Goal: Transaction & Acquisition: Purchase product/service

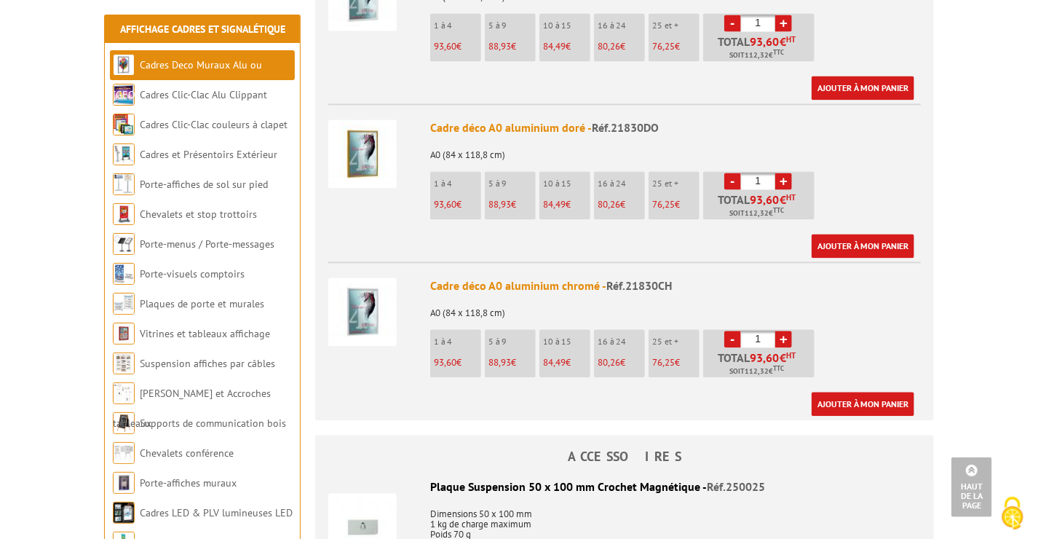
scroll to position [1384, 0]
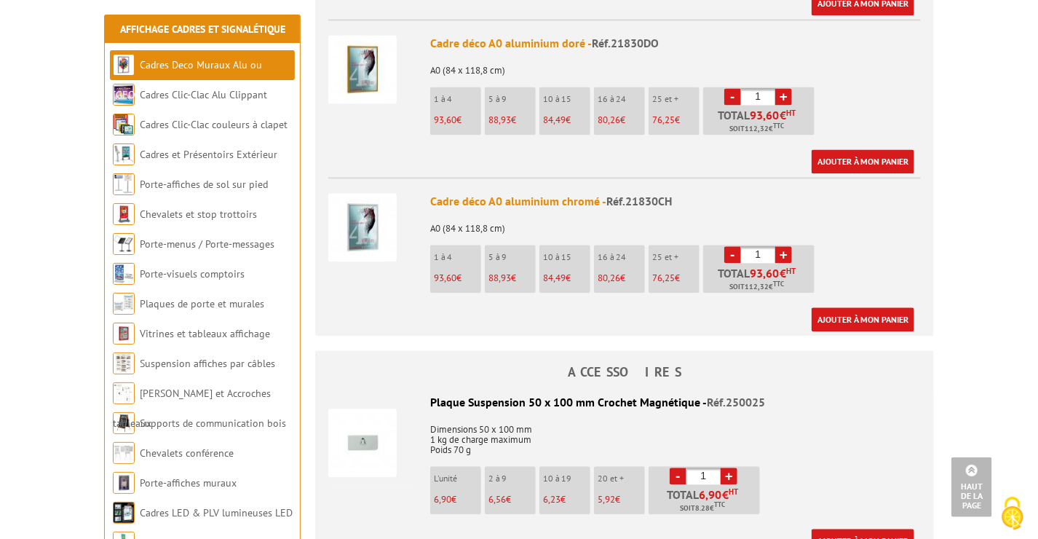
click at [778, 246] on link "+" at bounding box center [784, 254] width 17 height 17
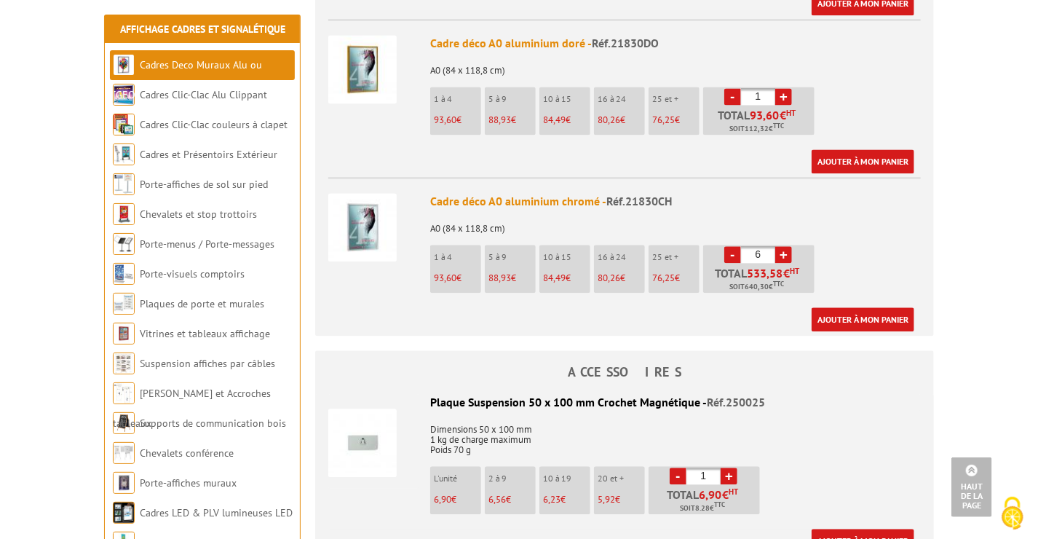
click at [778, 246] on link "+" at bounding box center [784, 254] width 17 height 17
type input "10"
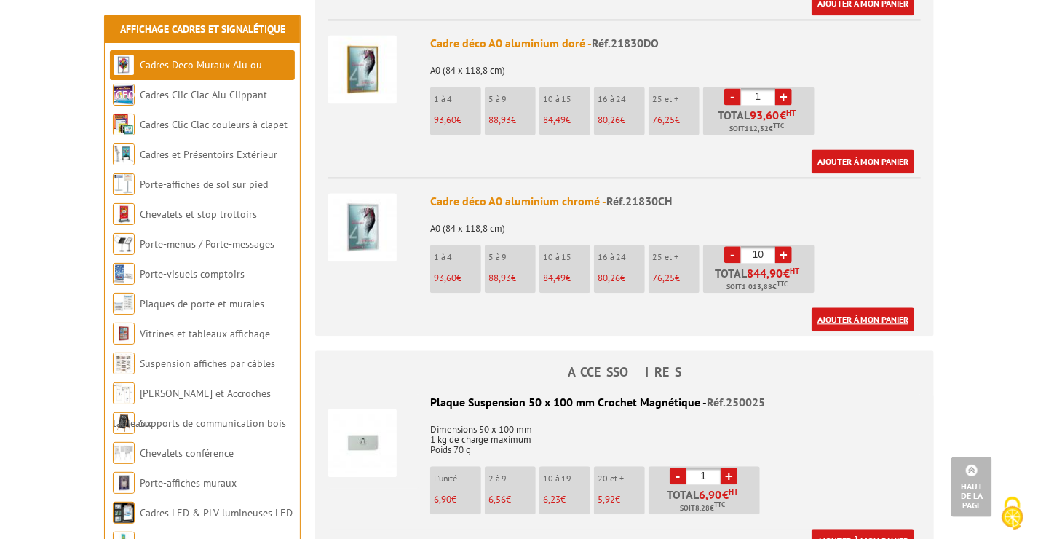
click at [870, 307] on link "Ajouter à mon panier" at bounding box center [863, 319] width 103 height 24
click at [866, 307] on link "Ajouter à mon panier" at bounding box center [863, 319] width 103 height 24
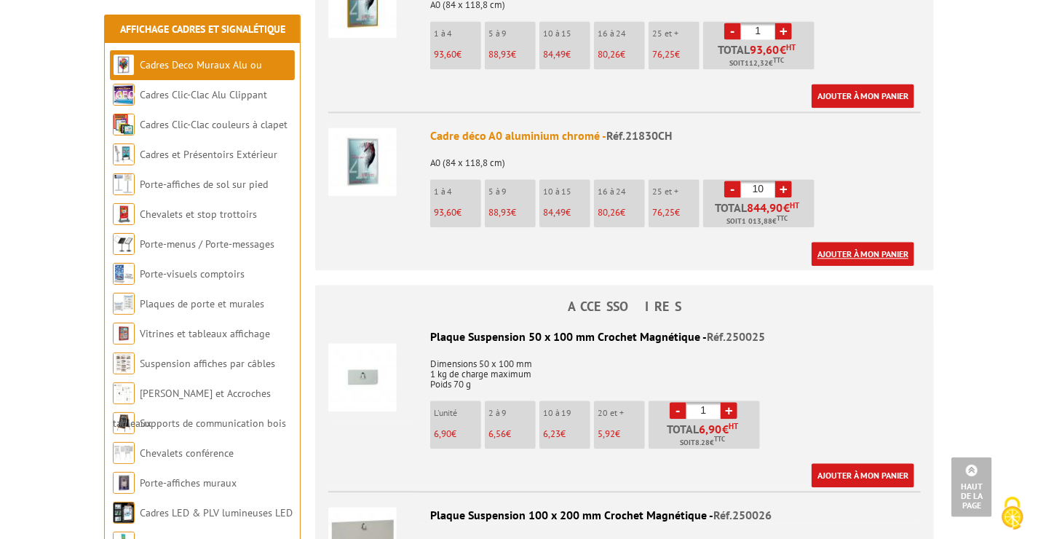
scroll to position [1456, 0]
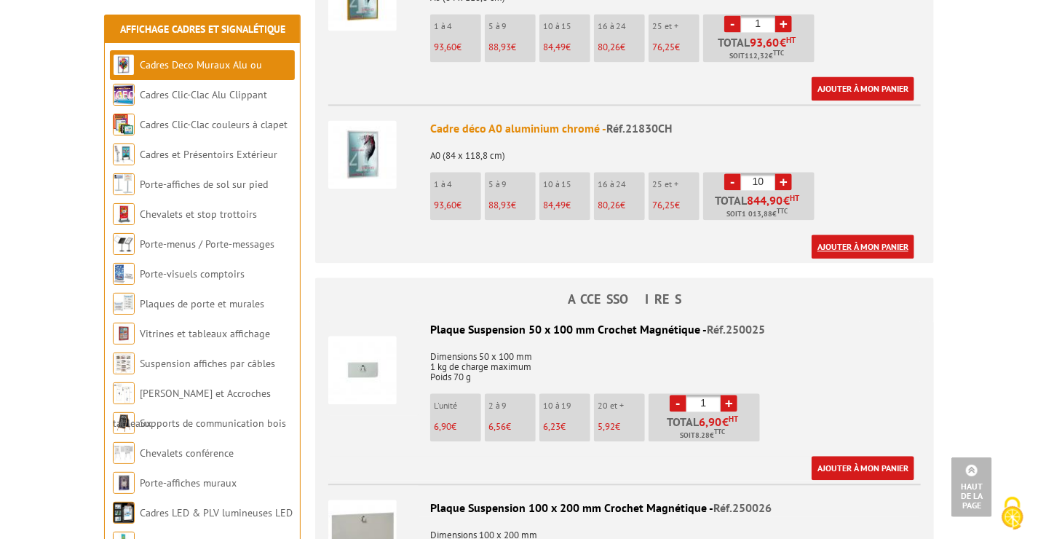
click at [853, 234] on link "Ajouter à mon panier" at bounding box center [863, 246] width 103 height 24
click at [854, 234] on link "Ajouter à mon panier" at bounding box center [863, 246] width 103 height 24
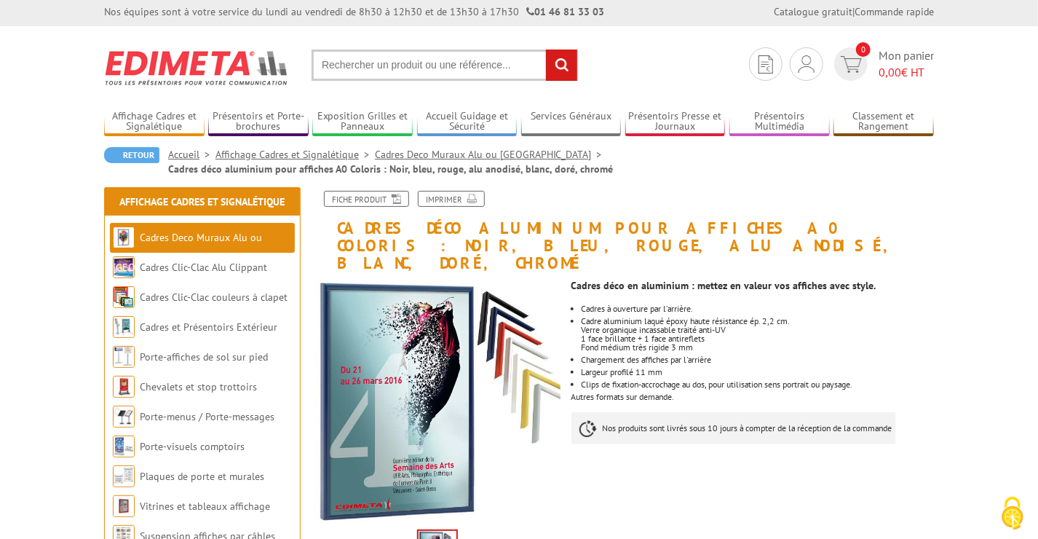
scroll to position [0, 0]
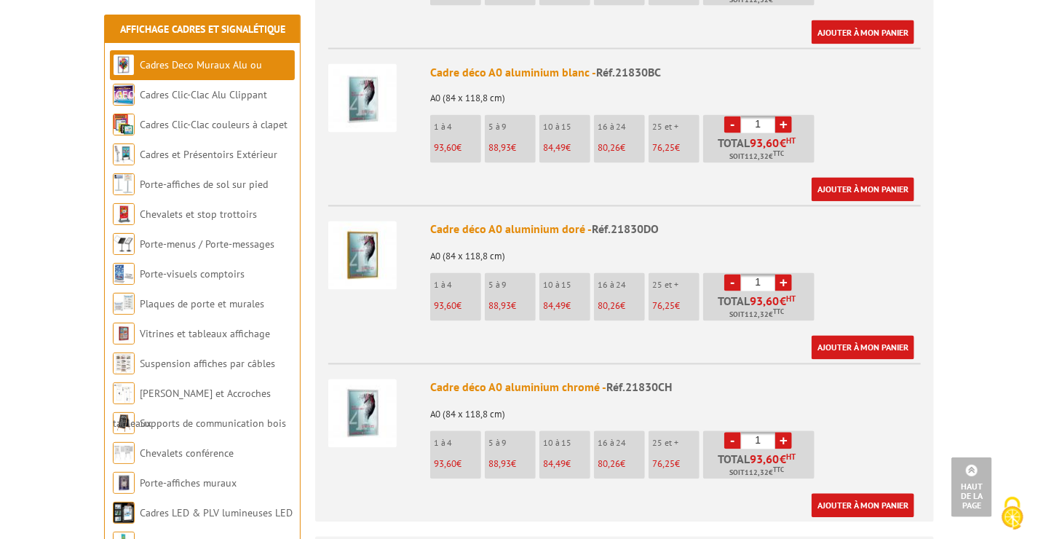
scroll to position [1238, 0]
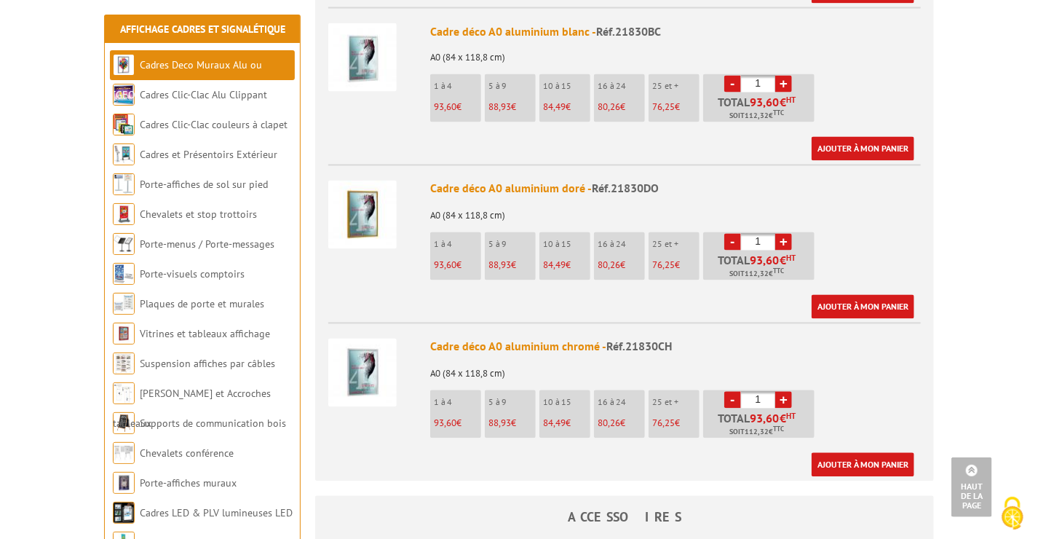
click at [781, 392] on link "+" at bounding box center [784, 400] width 17 height 17
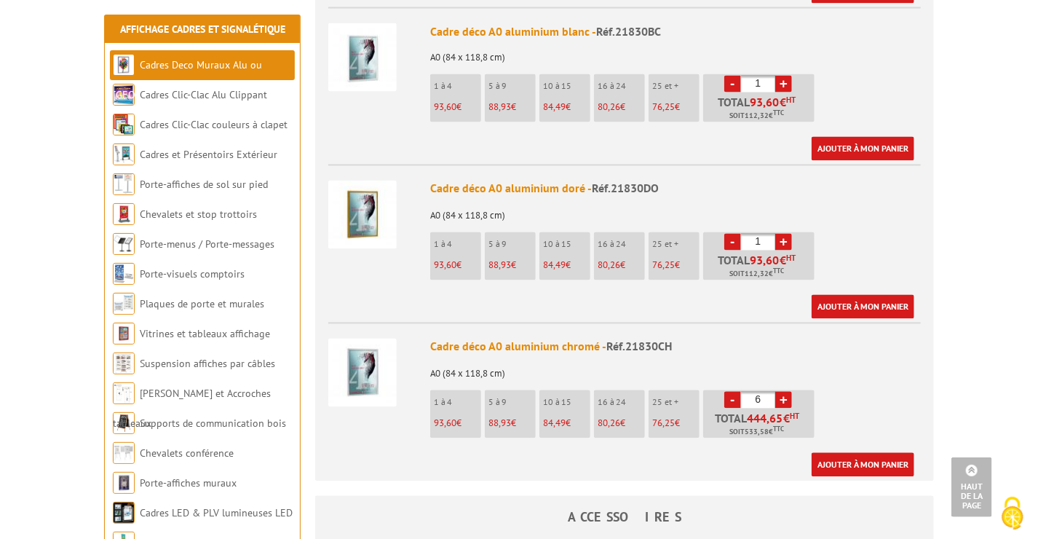
click at [781, 392] on link "+" at bounding box center [784, 400] width 17 height 17
type input "8"
click at [859, 453] on link "Ajouter à mon panier" at bounding box center [863, 465] width 103 height 24
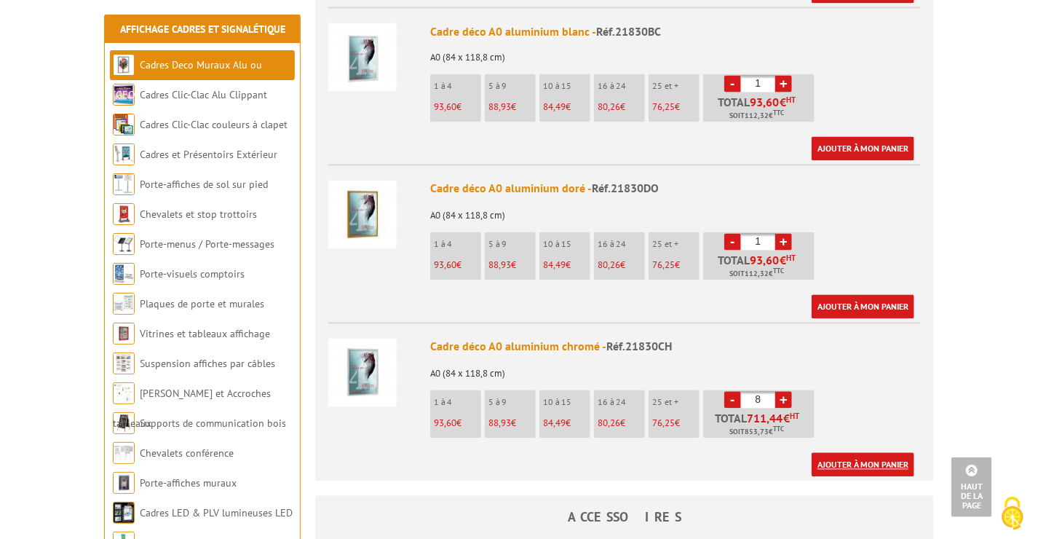
click at [859, 453] on link "Ajouter à mon panier" at bounding box center [863, 465] width 103 height 24
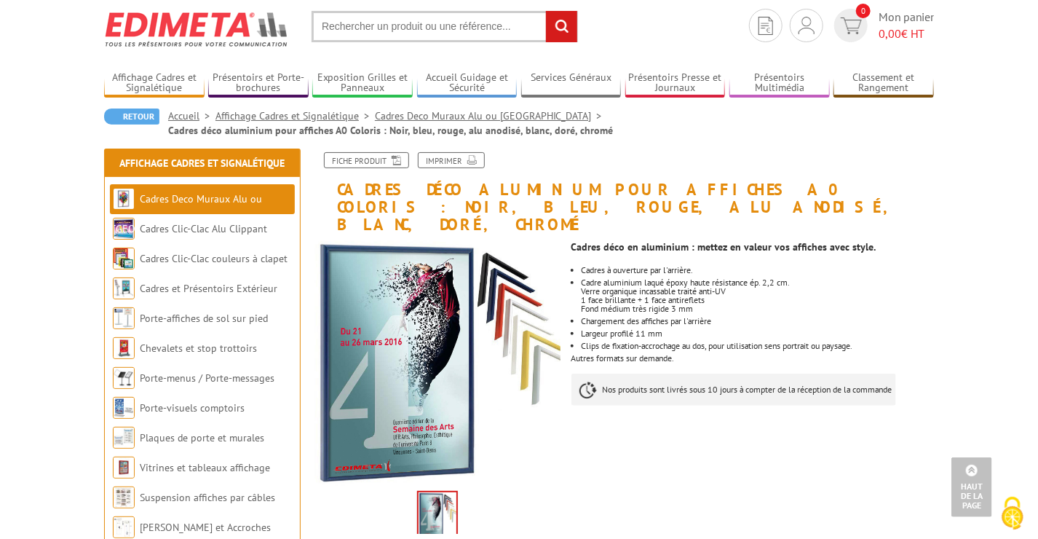
scroll to position [0, 0]
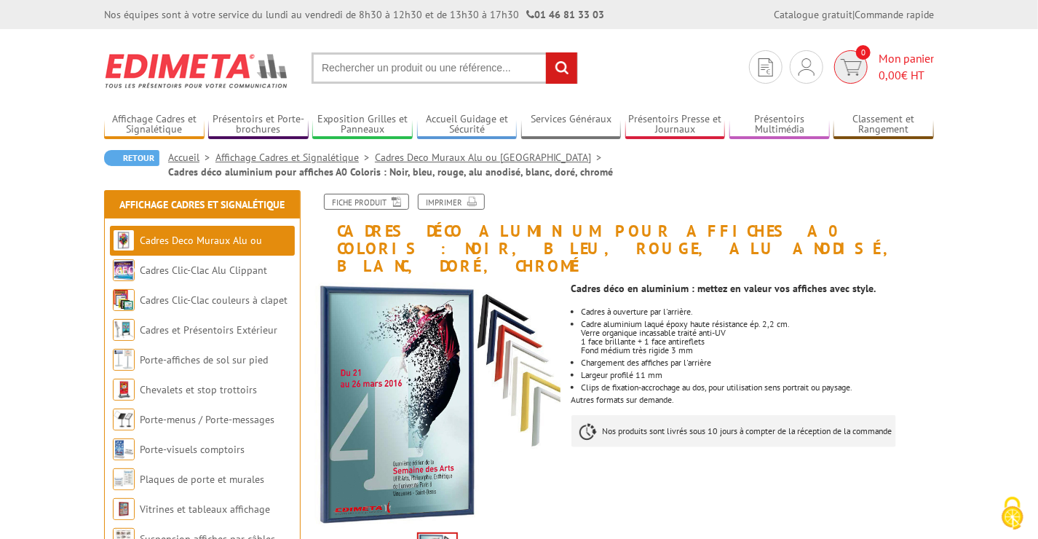
click at [860, 69] on img at bounding box center [851, 67] width 21 height 17
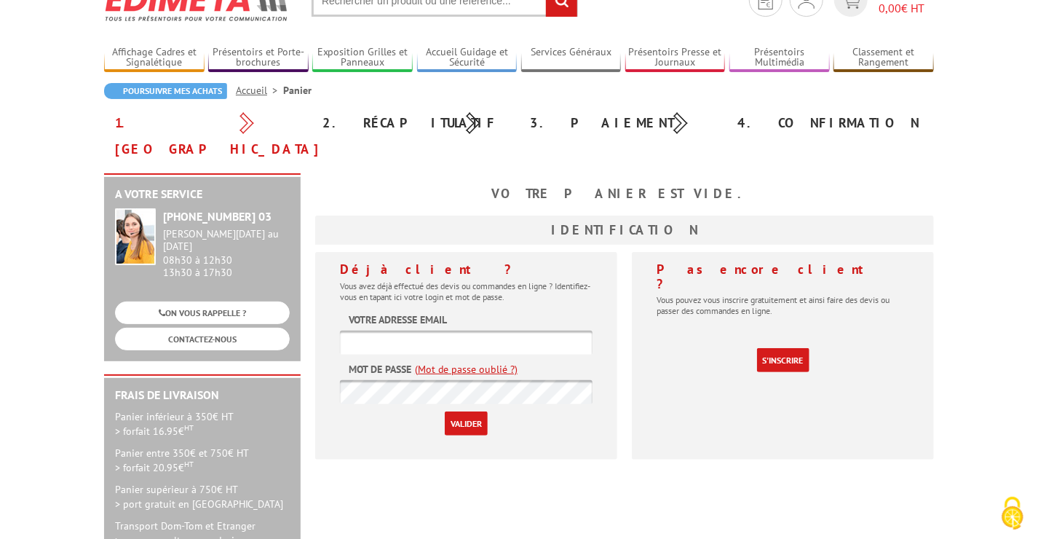
scroll to position [146, 0]
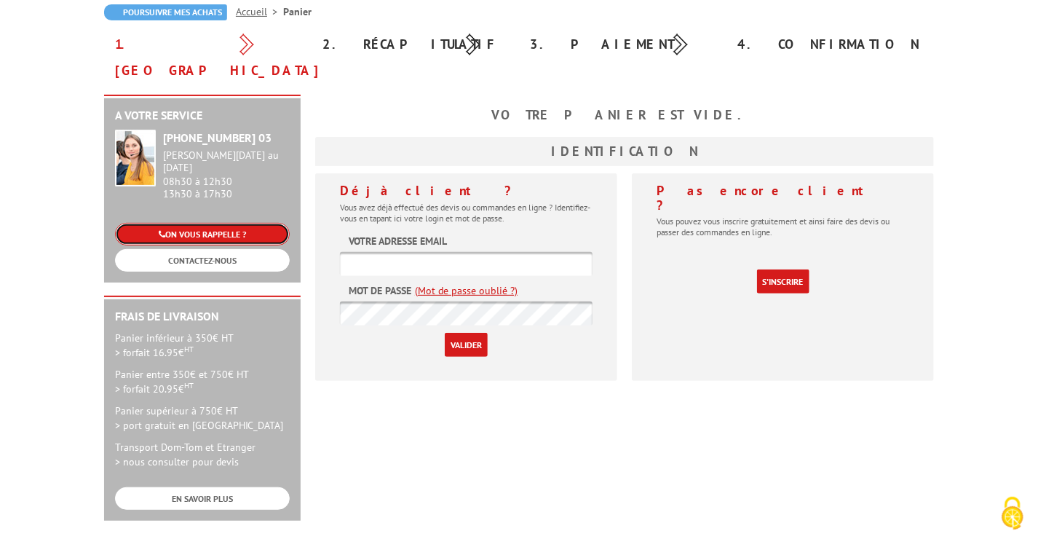
click at [232, 223] on link "ON VOUS RAPPELLE ?" at bounding box center [202, 234] width 175 height 23
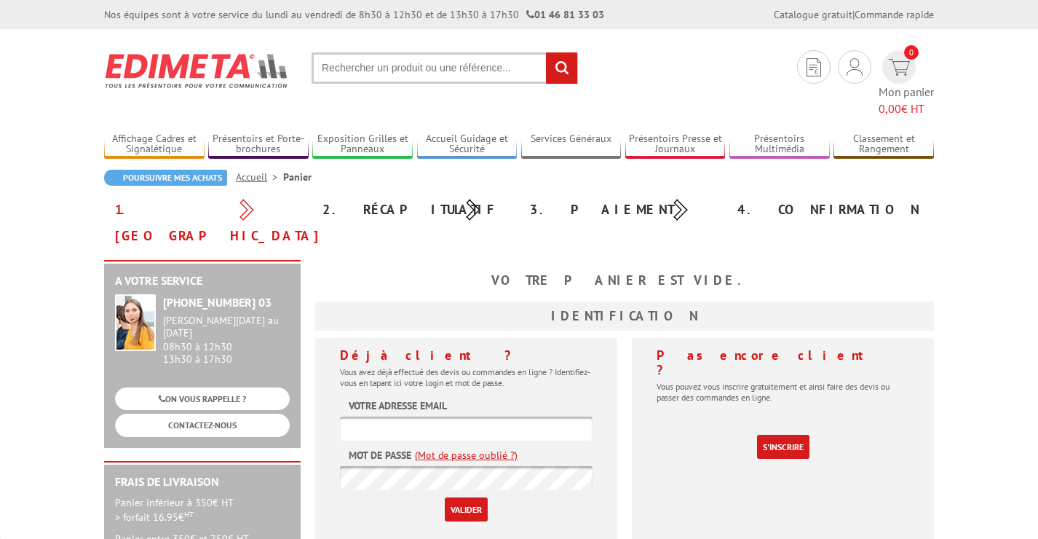
scroll to position [146, 0]
